Goal: Transaction & Acquisition: Obtain resource

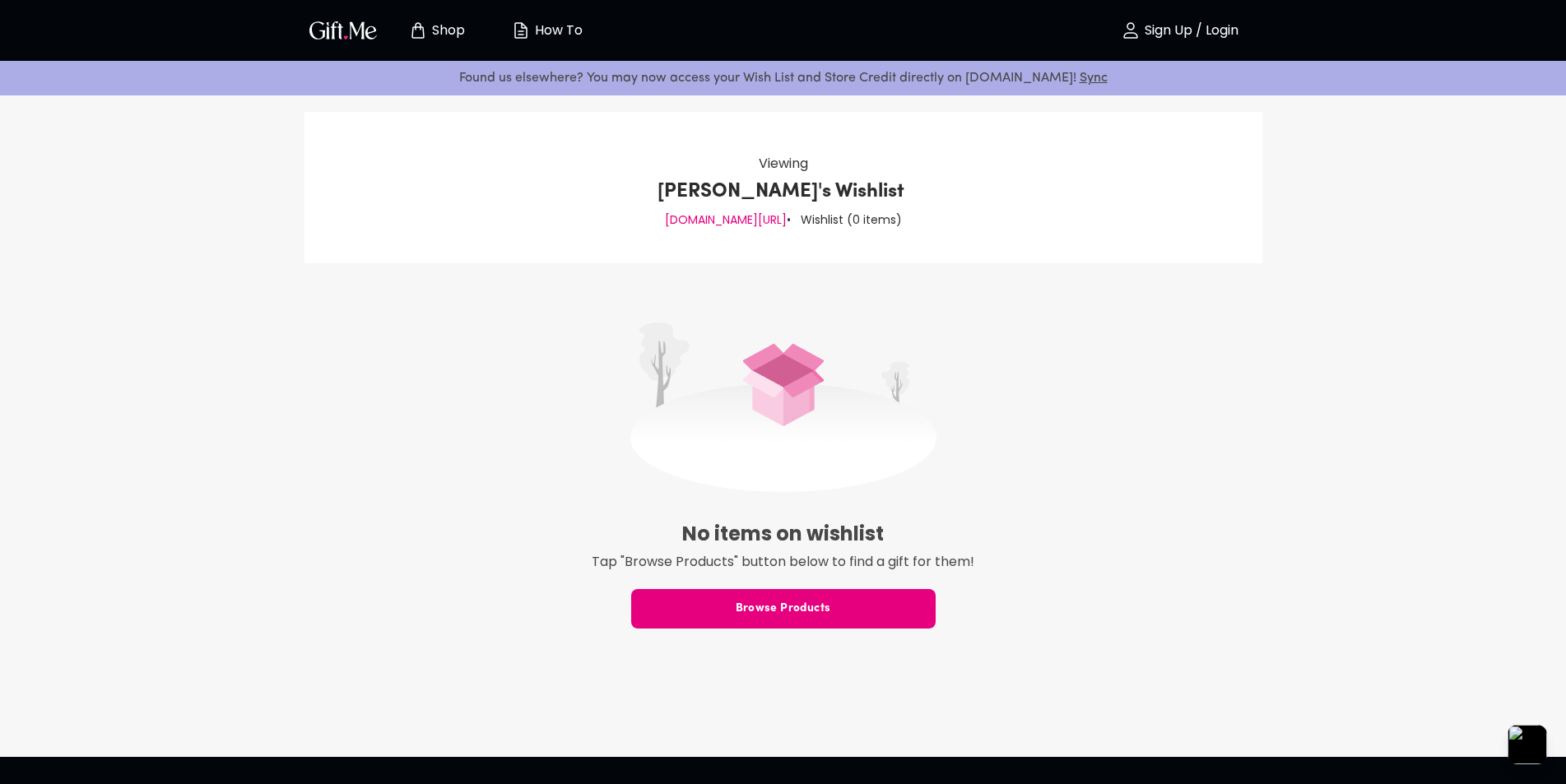
click at [357, 29] on img "button" at bounding box center [343, 29] width 74 height 23
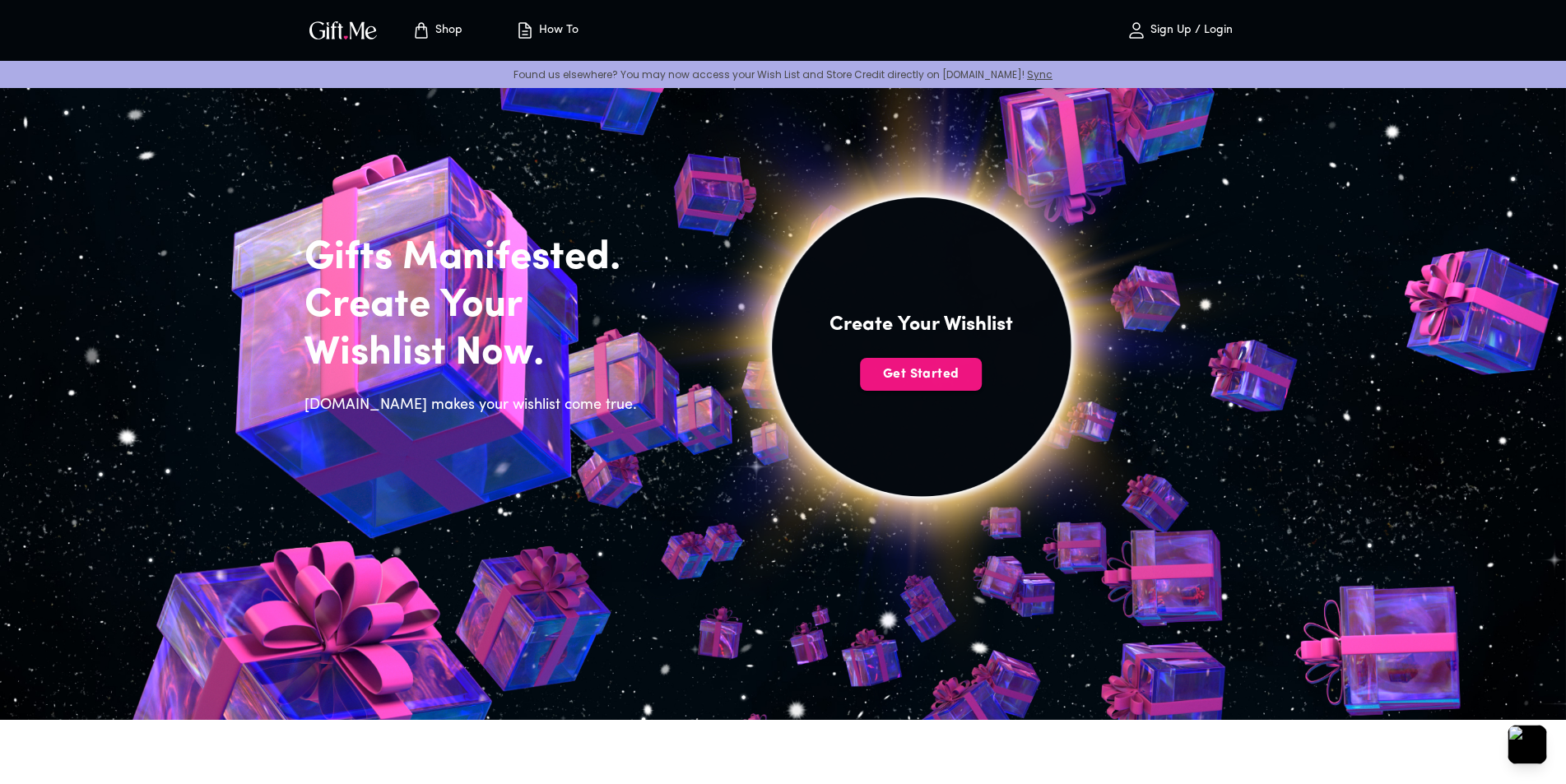
click at [1194, 33] on p "Sign Up / Login" at bounding box center [1189, 30] width 86 height 14
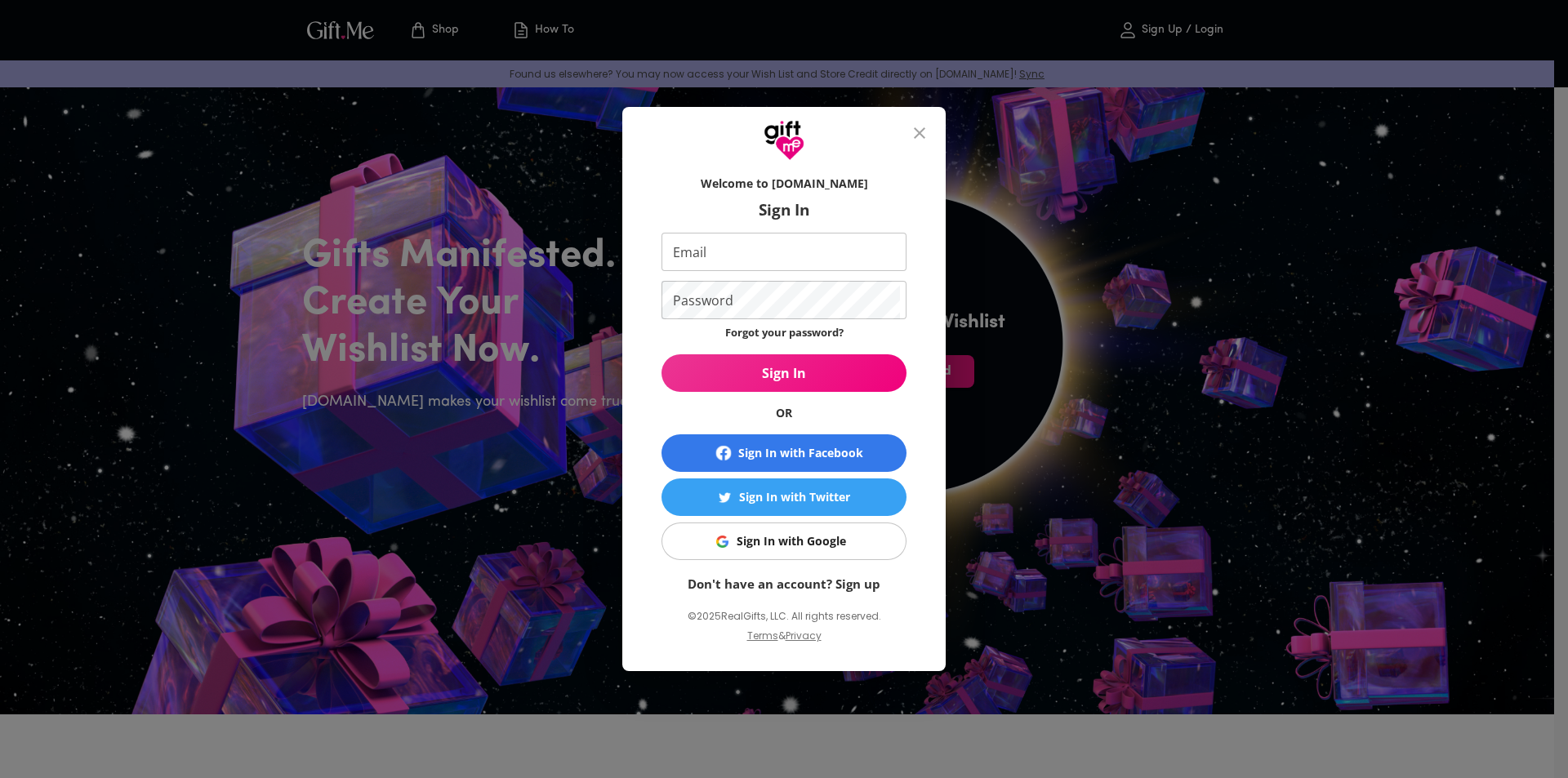
click at [799, 537] on div "Sign In with Google" at bounding box center [791, 540] width 110 height 18
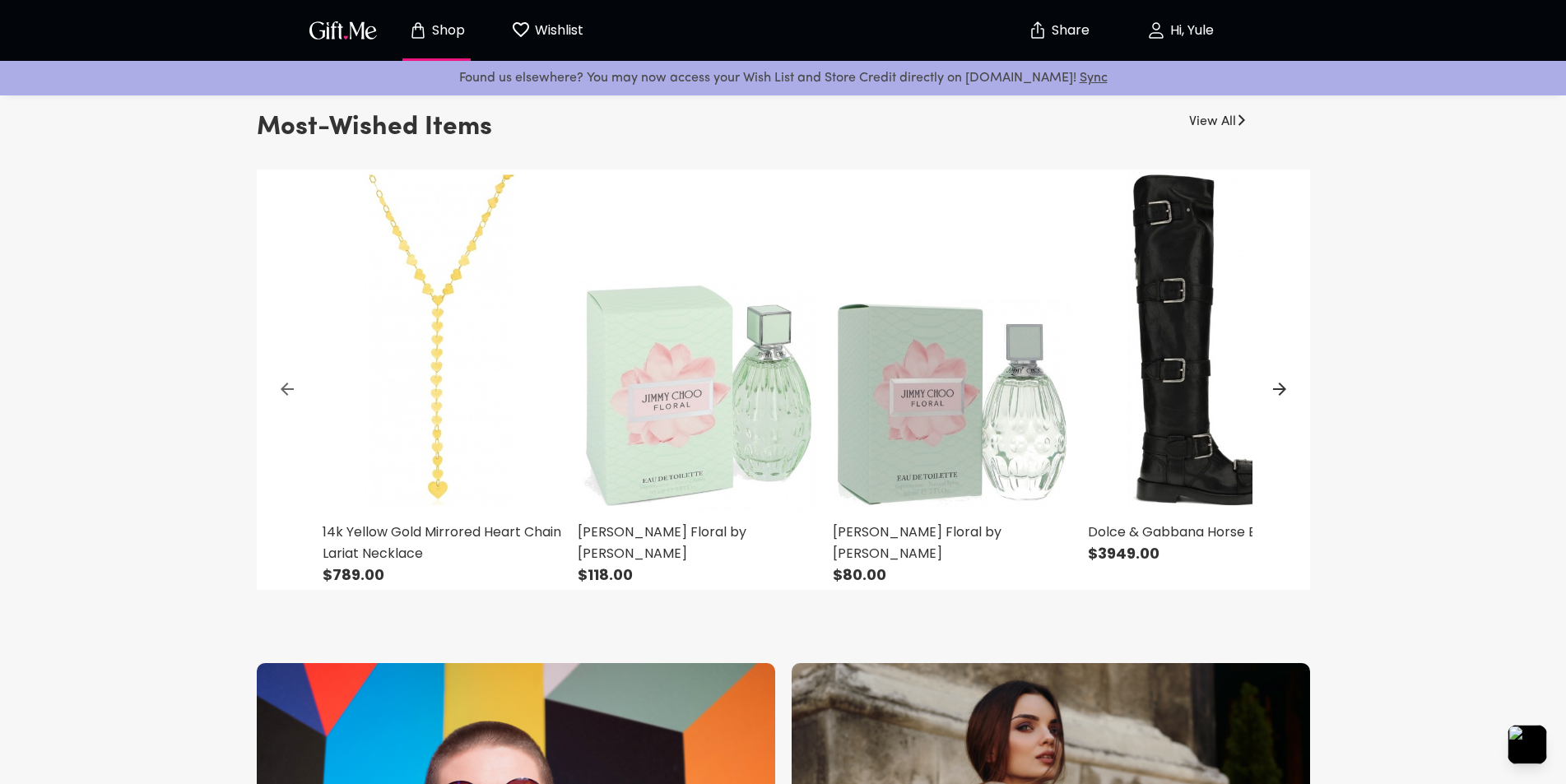
scroll to position [1042, 0]
